Goal: Navigation & Orientation: Understand site structure

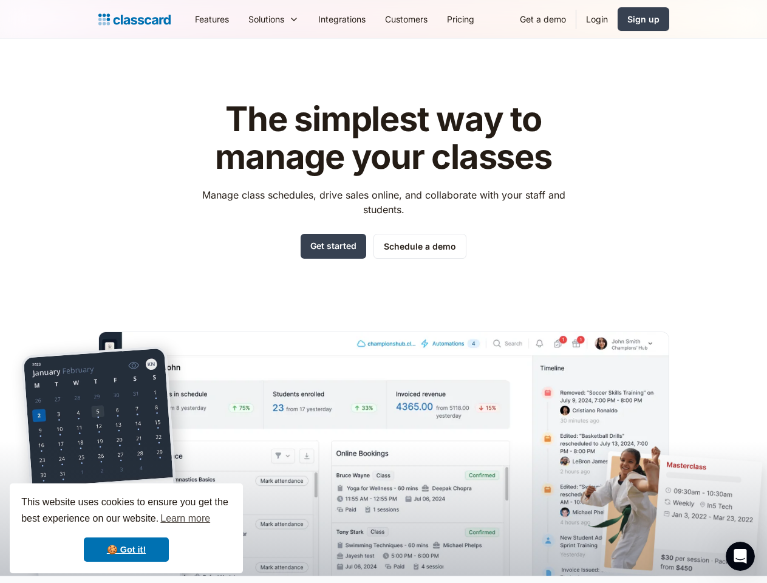
click at [383, 292] on div "The simplest way to manage your classes Manage class schedules, drive sales onl…" at bounding box center [383, 328] width 571 height 495
click at [126, 529] on div "This website uses cookies to ensure you get the best experience on our website.…" at bounding box center [126, 529] width 233 height 90
click at [427, 19] on nav "Features Resources Blog The latest industry news, updates and info. Customer st…" at bounding box center [427, 18] width 484 height 27
click at [239, 19] on div "Solutions Sports academy Swim school Dance studio Gymnastics Music school Marti…" at bounding box center [274, 18] width 70 height 27
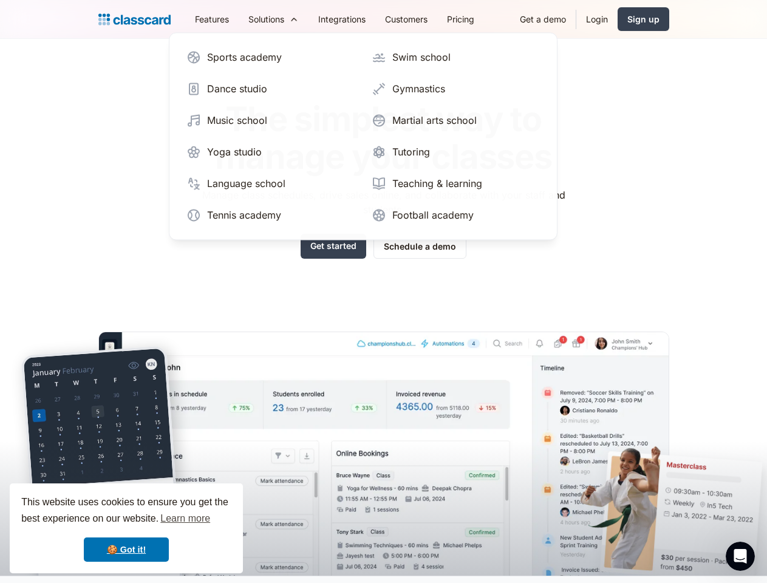
click at [741, 557] on icon "Open Intercom Messenger" at bounding box center [741, 557] width 20 height 20
